Goal: Task Accomplishment & Management: Manage account settings

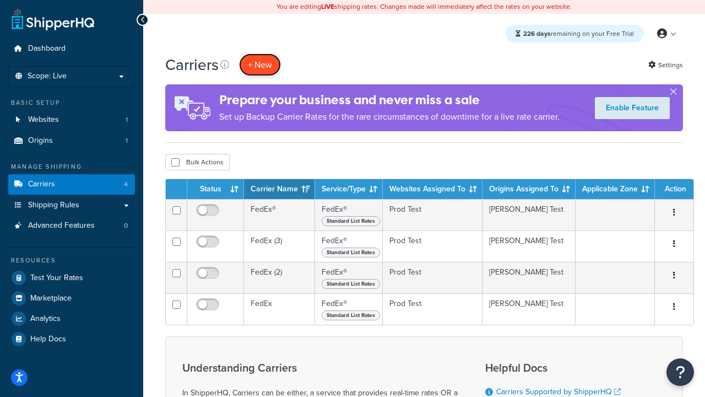
click at [260, 64] on button "+ New" at bounding box center [260, 64] width 42 height 23
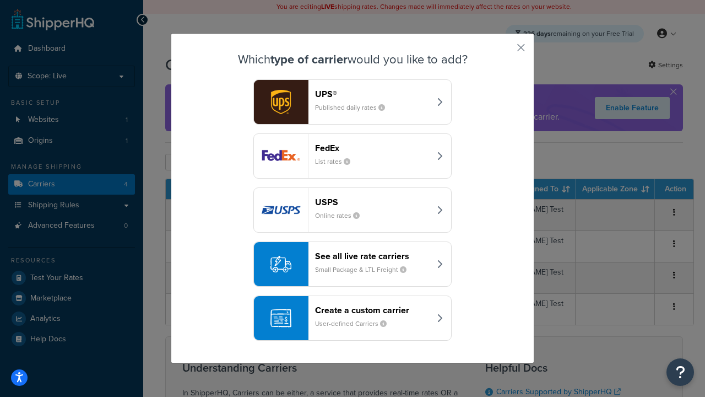
click at [353, 156] on div "FedEx List rates" at bounding box center [372, 156] width 115 height 26
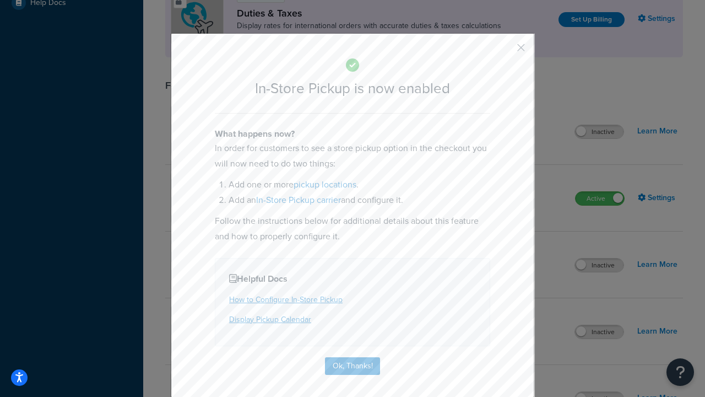
click at [505, 51] on button "button" at bounding box center [505, 51] width 3 height 3
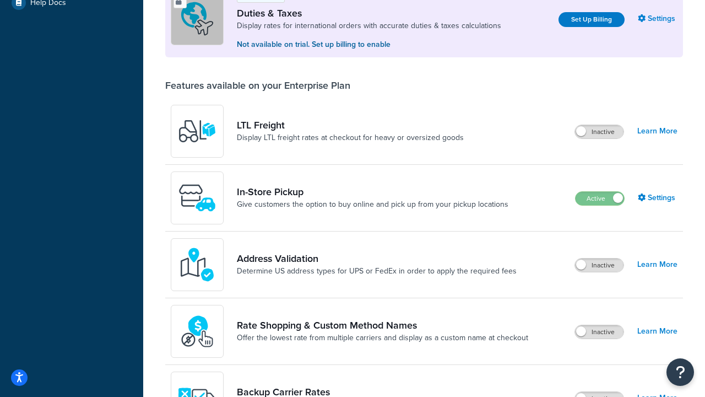
scroll to position [336, 0]
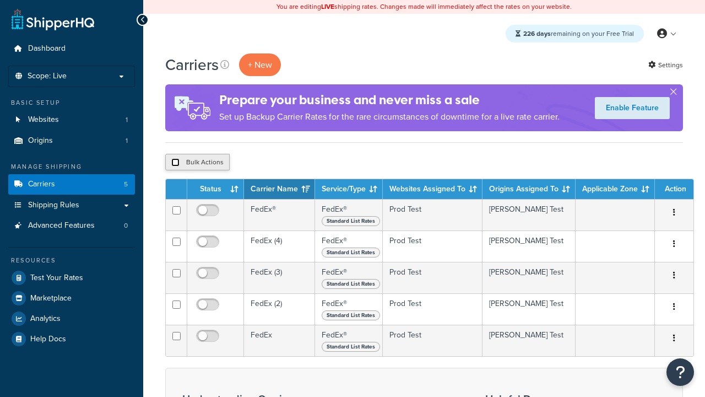
click at [175, 163] on input "checkbox" at bounding box center [175, 162] width 8 height 8
checkbox input "true"
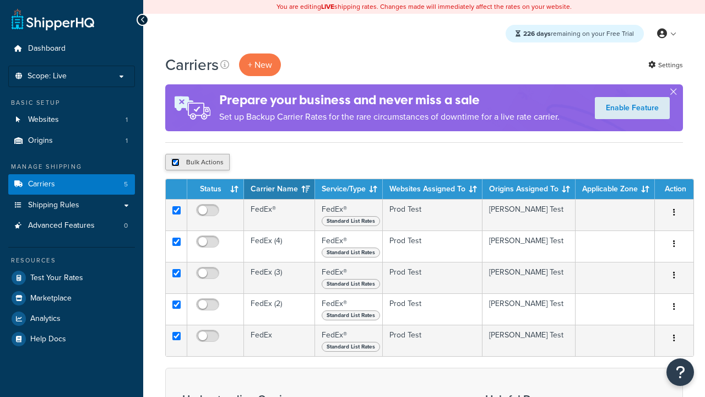
checkbox input "true"
click at [0, 0] on button "Delete" at bounding box center [0, 0] width 0 height 0
